Goal: Check status

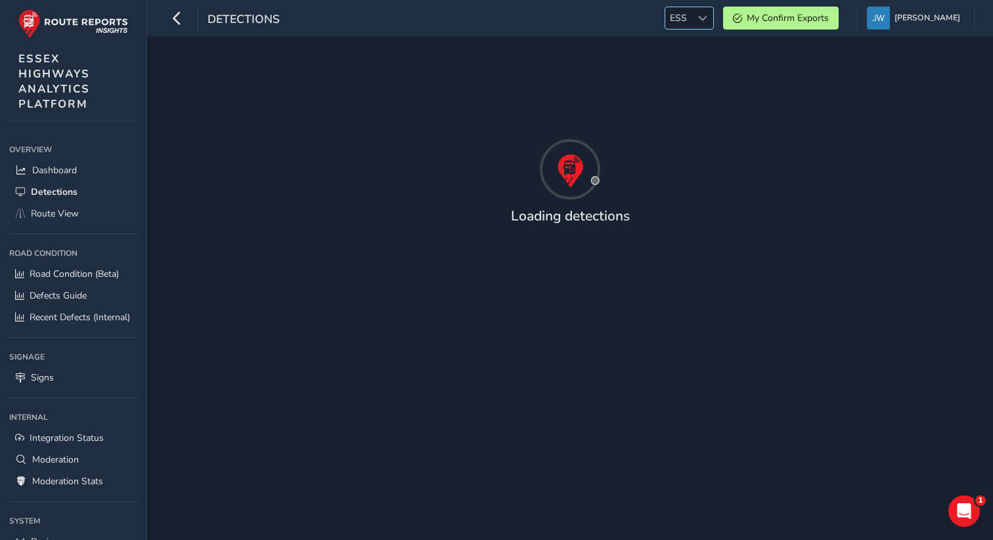
click at [686, 23] on span "ESS" at bounding box center [678, 18] width 26 height 22
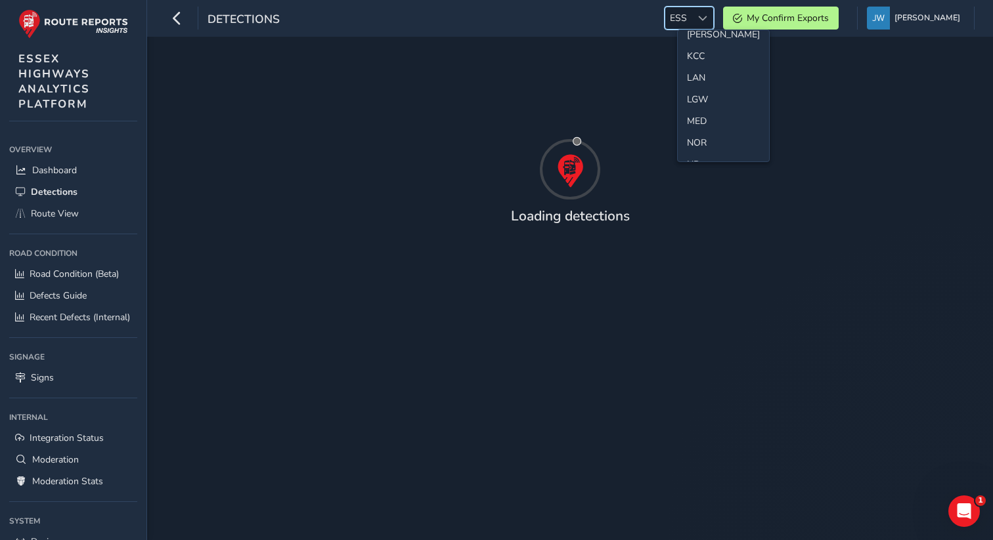
scroll to position [381, 0]
click at [702, 118] on li "MED" at bounding box center [723, 120] width 91 height 22
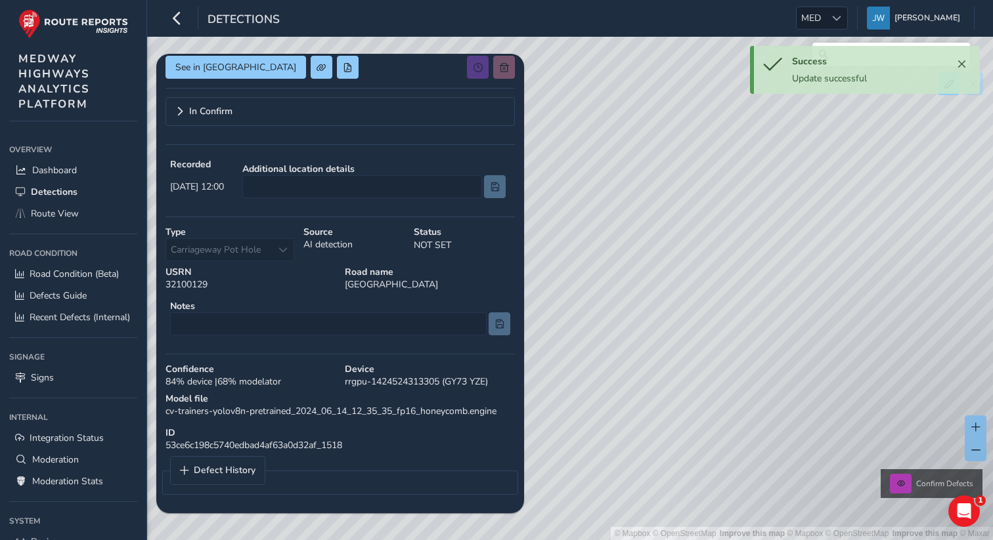
scroll to position [165, 0]
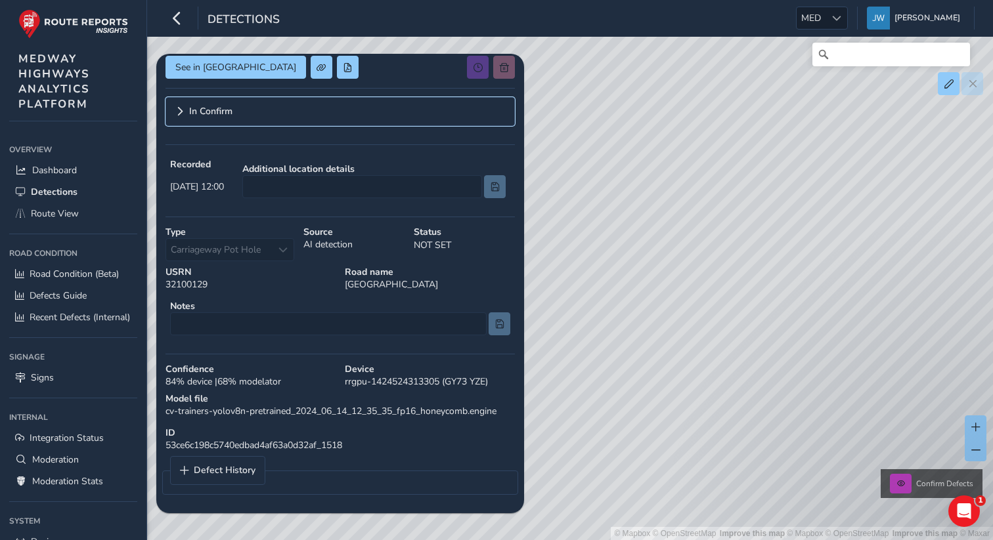
click at [191, 116] on span "In Confirm" at bounding box center [210, 111] width 43 height 9
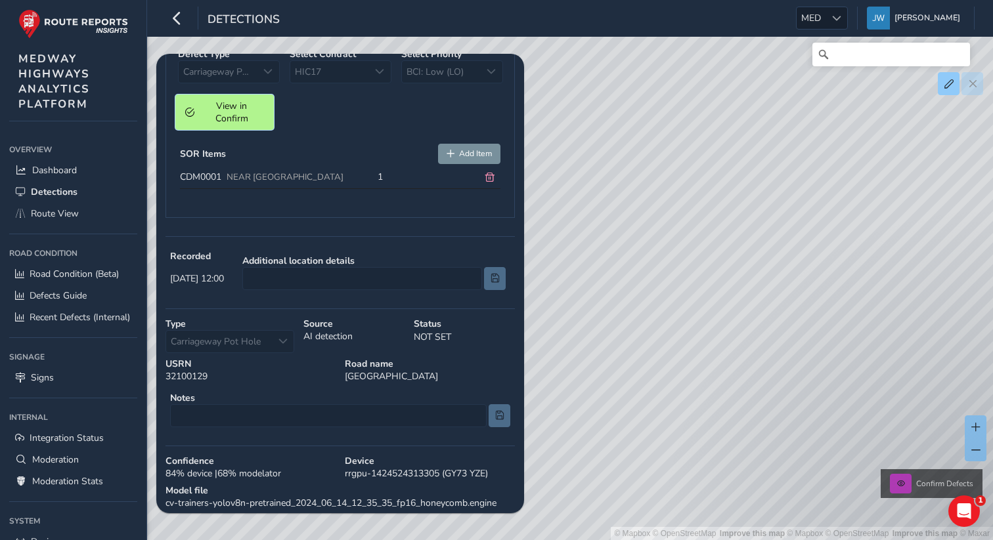
click at [240, 125] on span "View in Confirm" at bounding box center [231, 112] width 65 height 25
